Goal: Navigation & Orientation: Find specific page/section

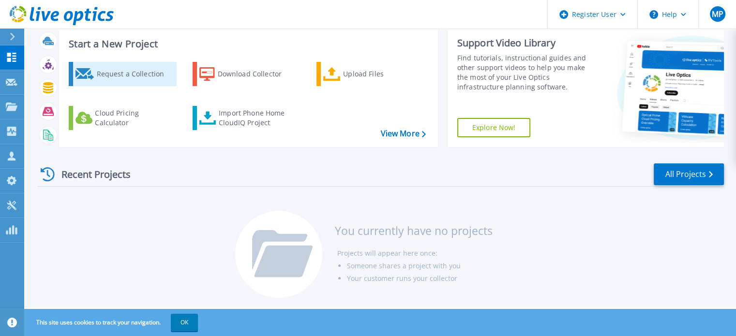
scroll to position [56, 0]
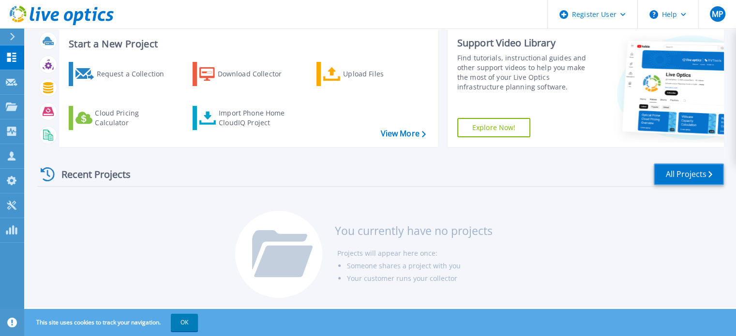
click at [711, 171] on icon at bounding box center [710, 174] width 4 height 6
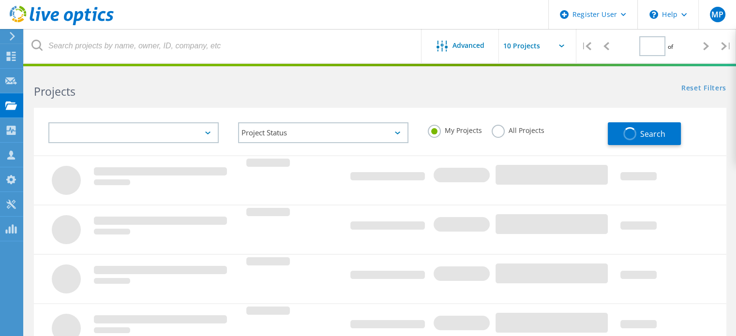
type input "1"
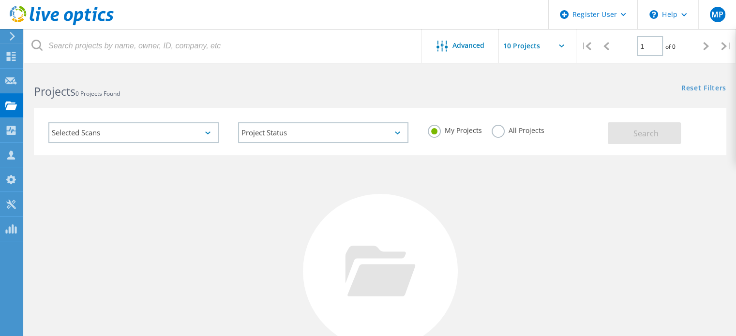
click at [565, 41] on input "text" at bounding box center [547, 46] width 97 height 34
click at [427, 181] on div "No Projects Found Try refining your search." at bounding box center [380, 280] width 692 height 250
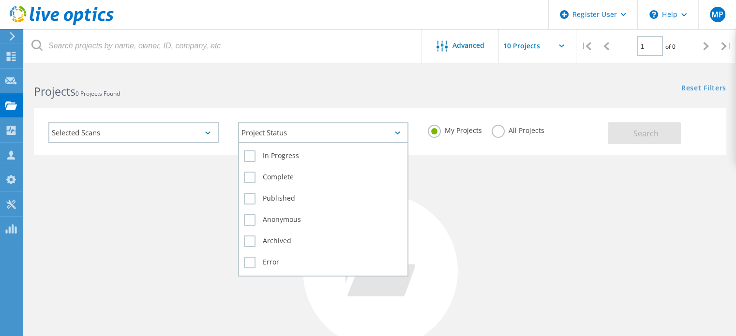
click at [294, 135] on div "Project Status" at bounding box center [323, 132] width 170 height 21
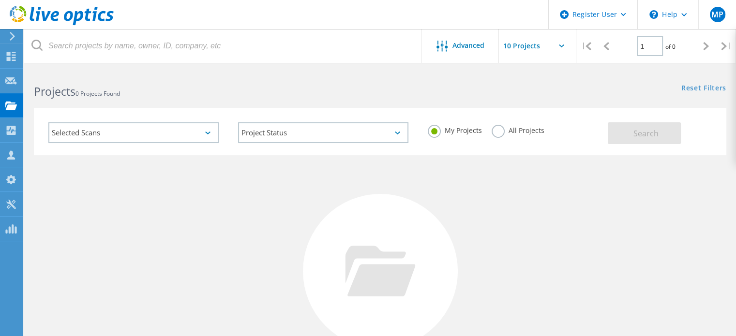
click at [189, 192] on div "No Projects Found Try refining your search." at bounding box center [380, 280] width 692 height 250
click at [193, 134] on div "Selected Scans" at bounding box center [133, 132] width 170 height 21
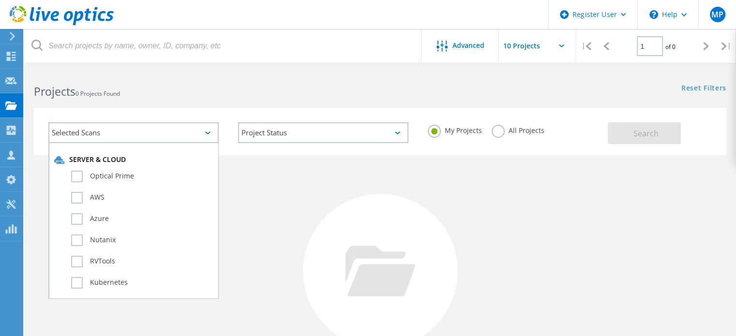
click at [338, 202] on div "No Projects Found Try refining your search." at bounding box center [380, 280] width 692 height 250
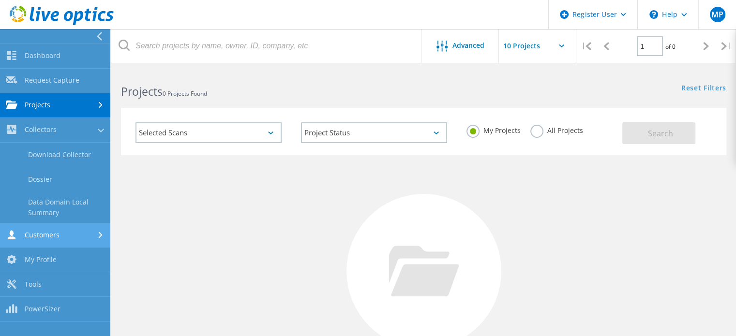
click at [56, 231] on link "Customers" at bounding box center [55, 235] width 110 height 25
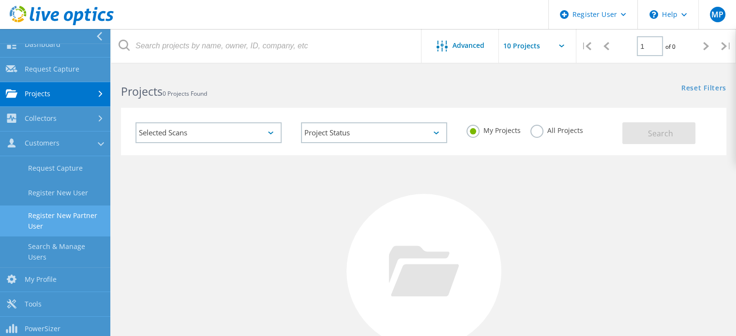
scroll to position [15, 0]
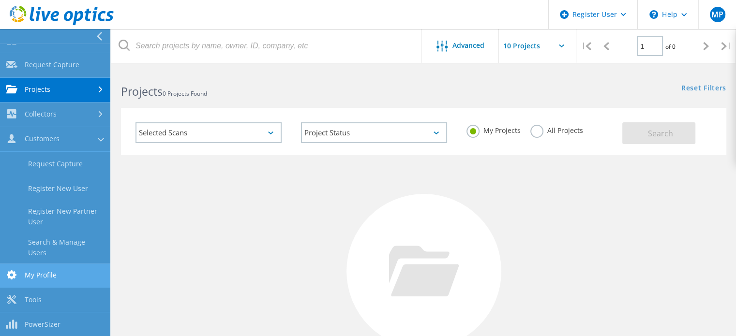
click at [47, 280] on link "My Profile" at bounding box center [55, 276] width 110 height 25
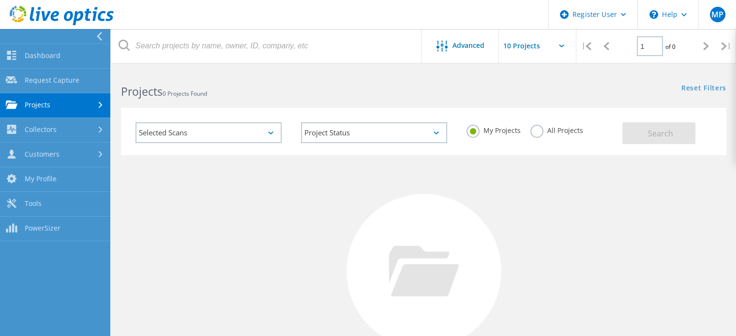
scroll to position [0, 0]
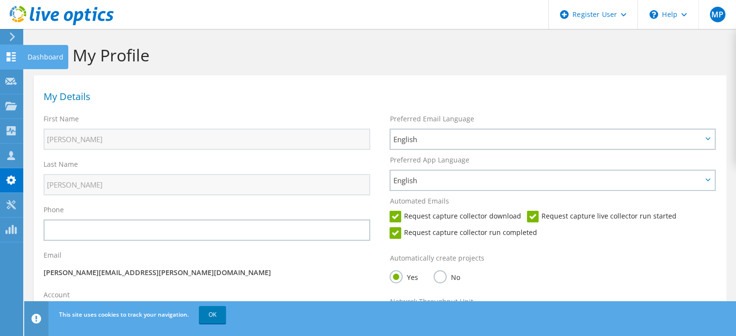
click at [15, 59] on icon at bounding box center [11, 56] width 12 height 9
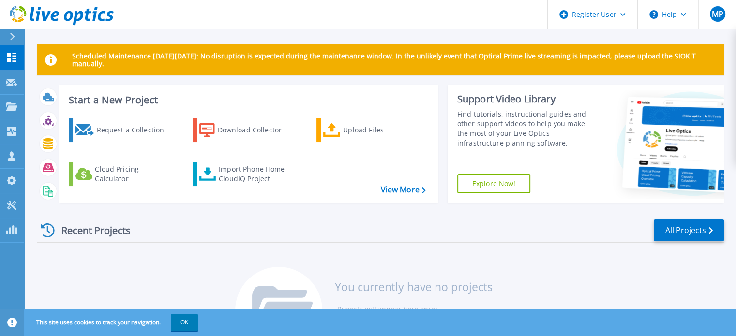
scroll to position [56, 0]
